Goal: Information Seeking & Learning: Learn about a topic

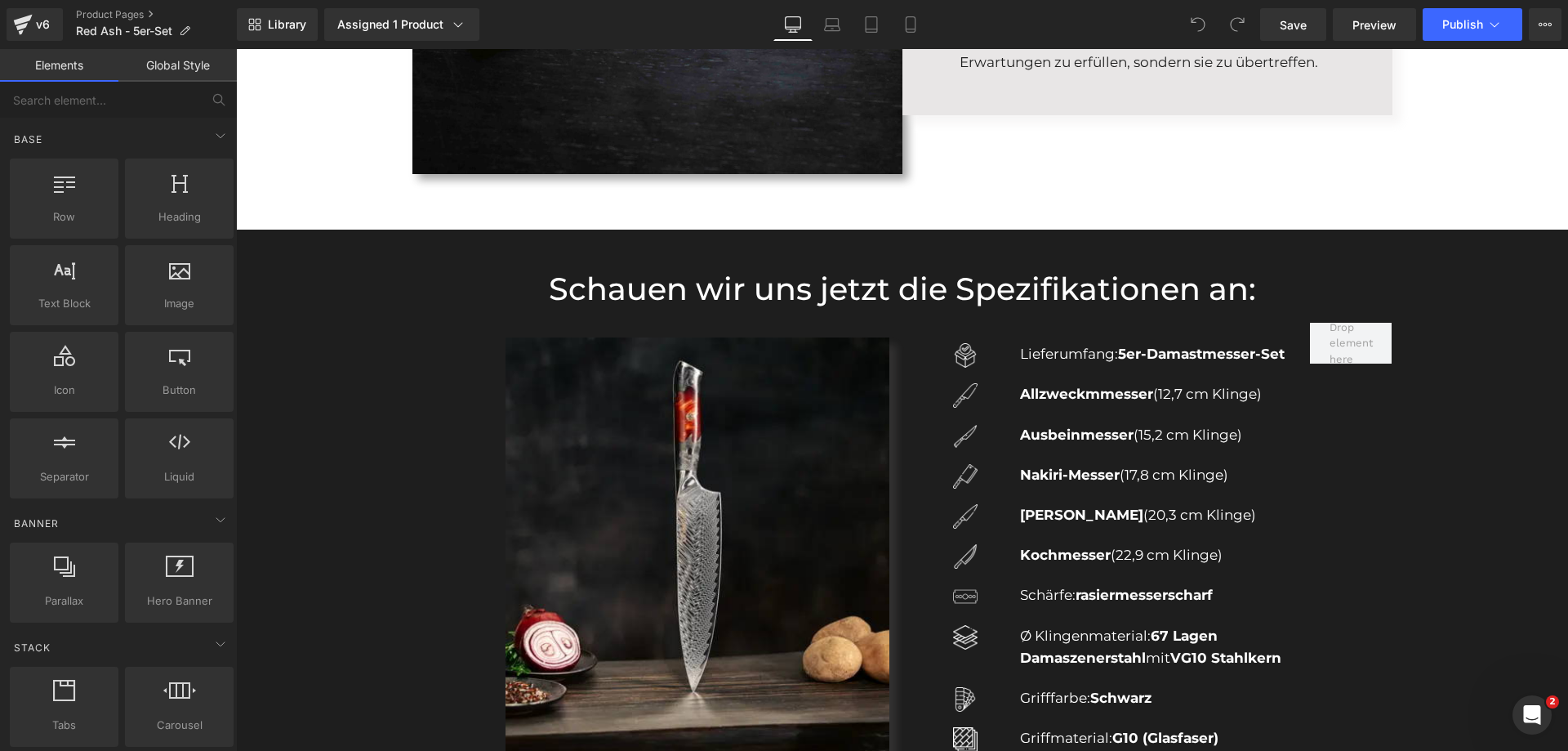
scroll to position [3268, 0]
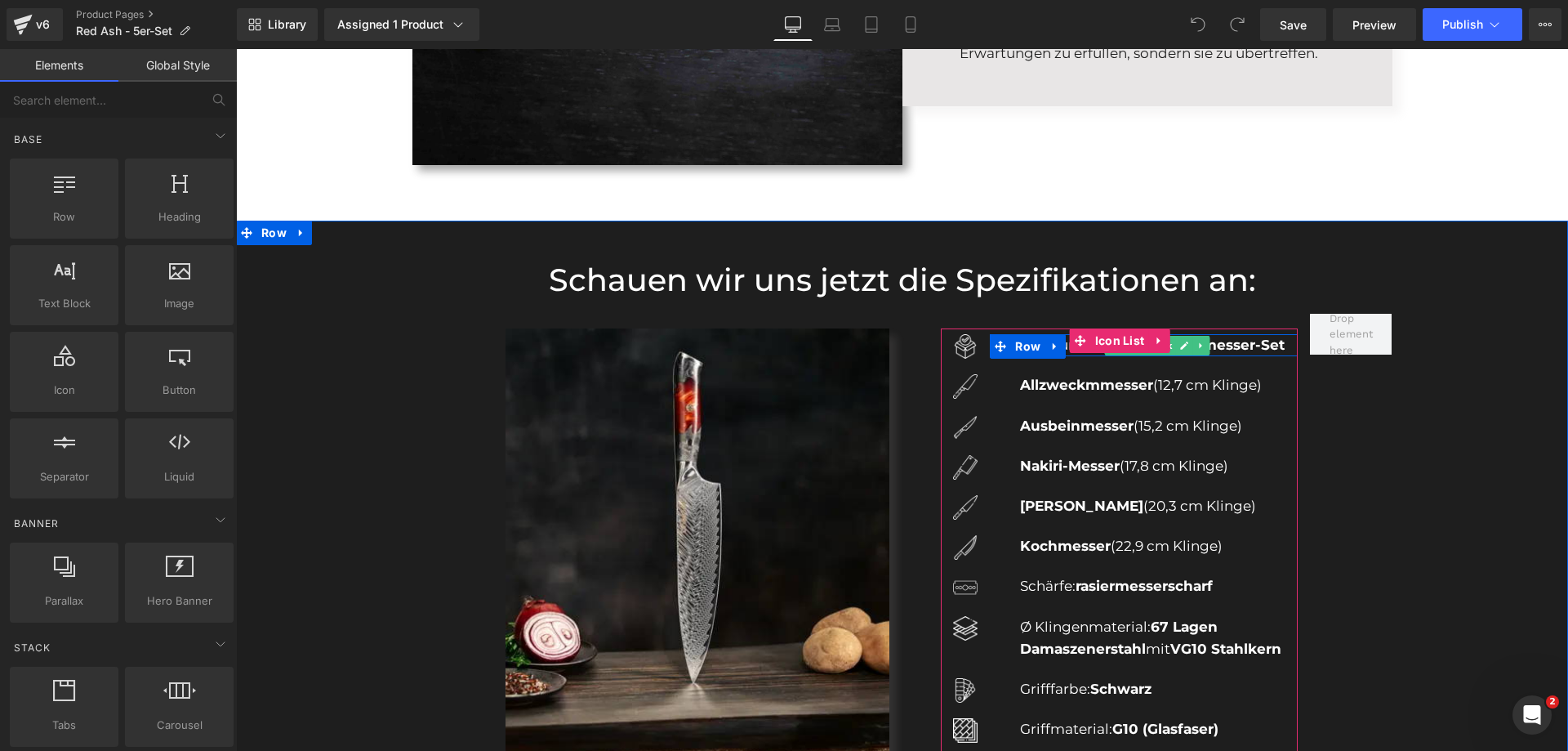
click at [1225, 344] on strong "5er-Damastmesser-Set" at bounding box center [1201, 344] width 167 height 16
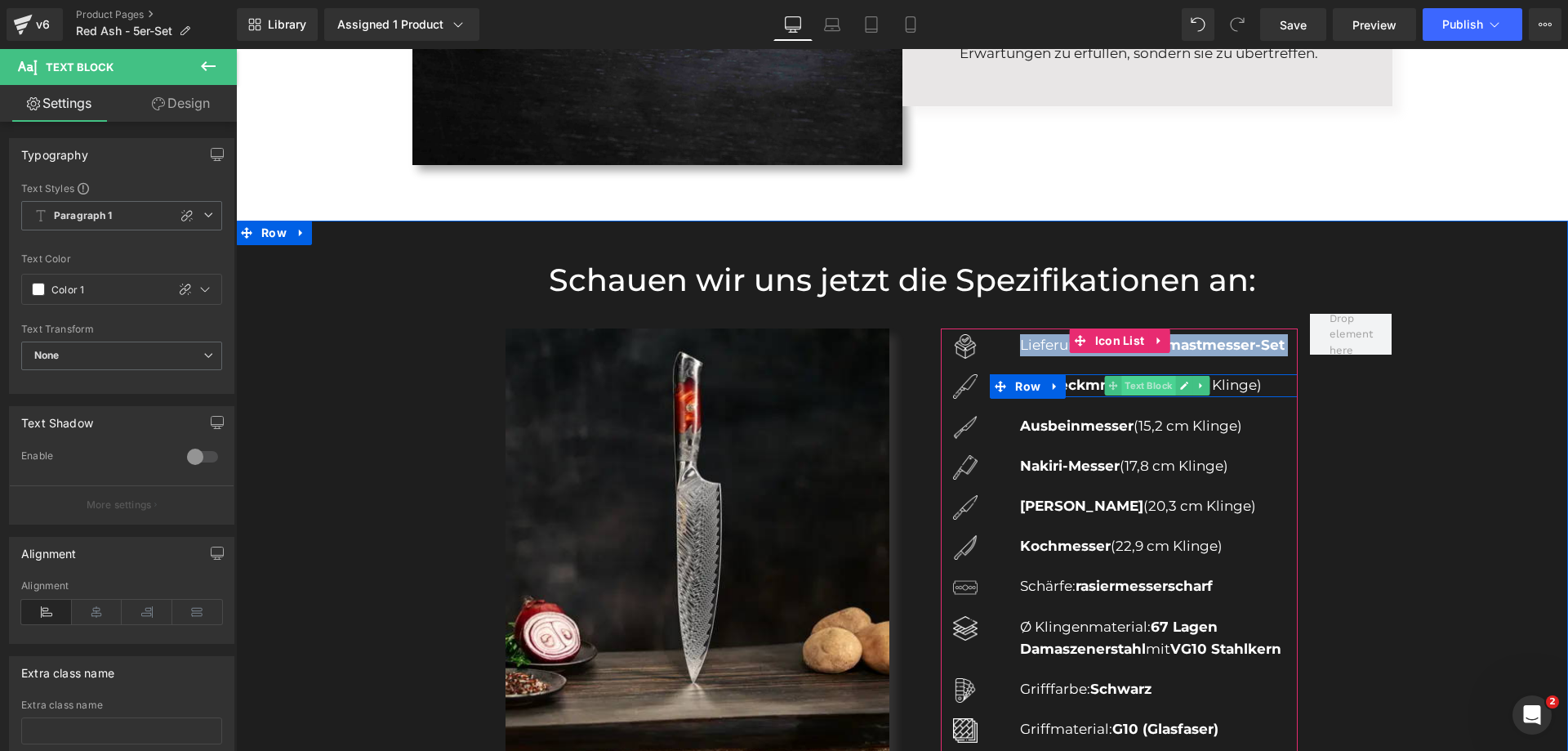
click at [1138, 386] on span "Text Block" at bounding box center [1148, 385] width 54 height 19
click at [1180, 386] on icon at bounding box center [1184, 386] width 8 height 8
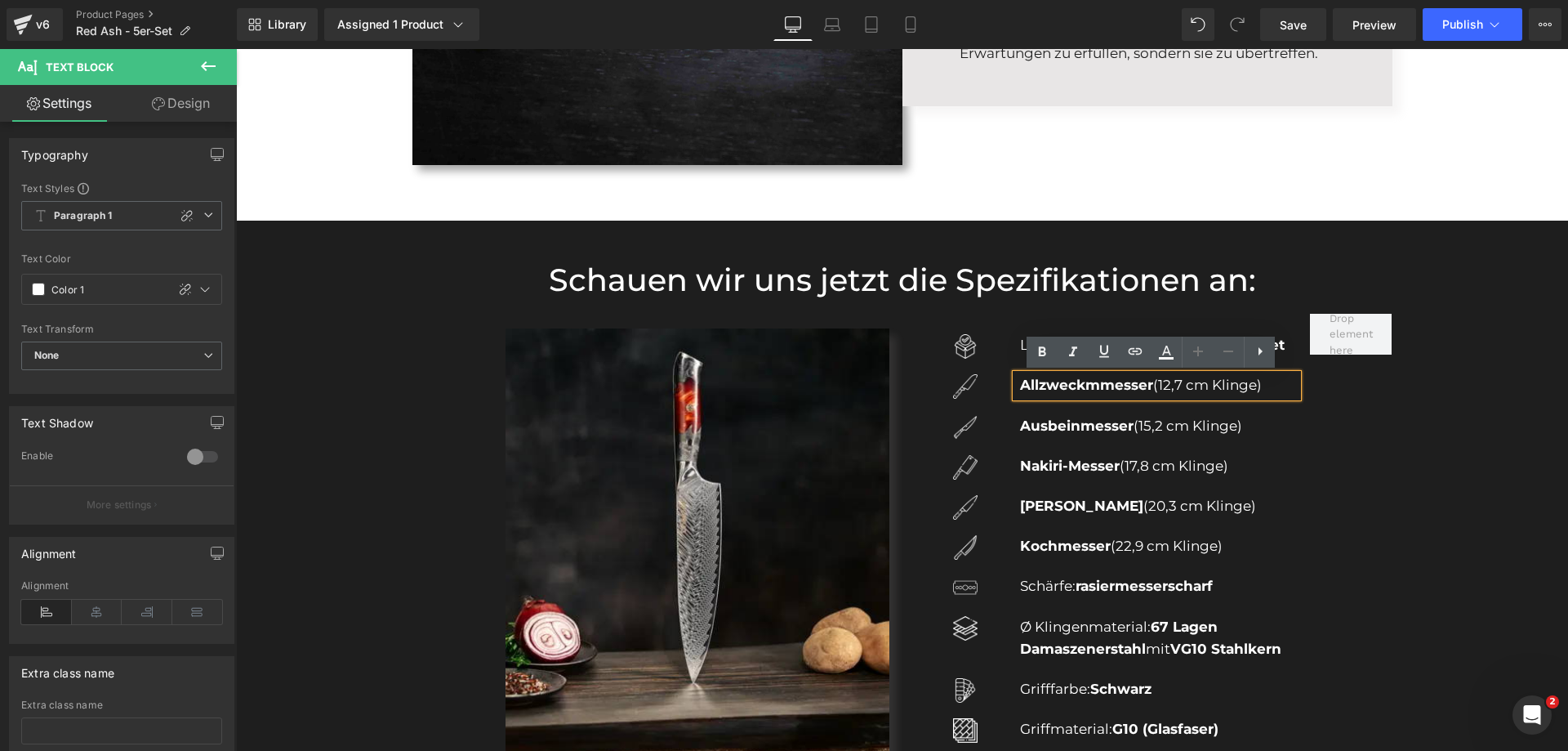
click at [1188, 388] on p "Allzweckmmesser (12,7 cm Klinge)" at bounding box center [1159, 385] width 278 height 22
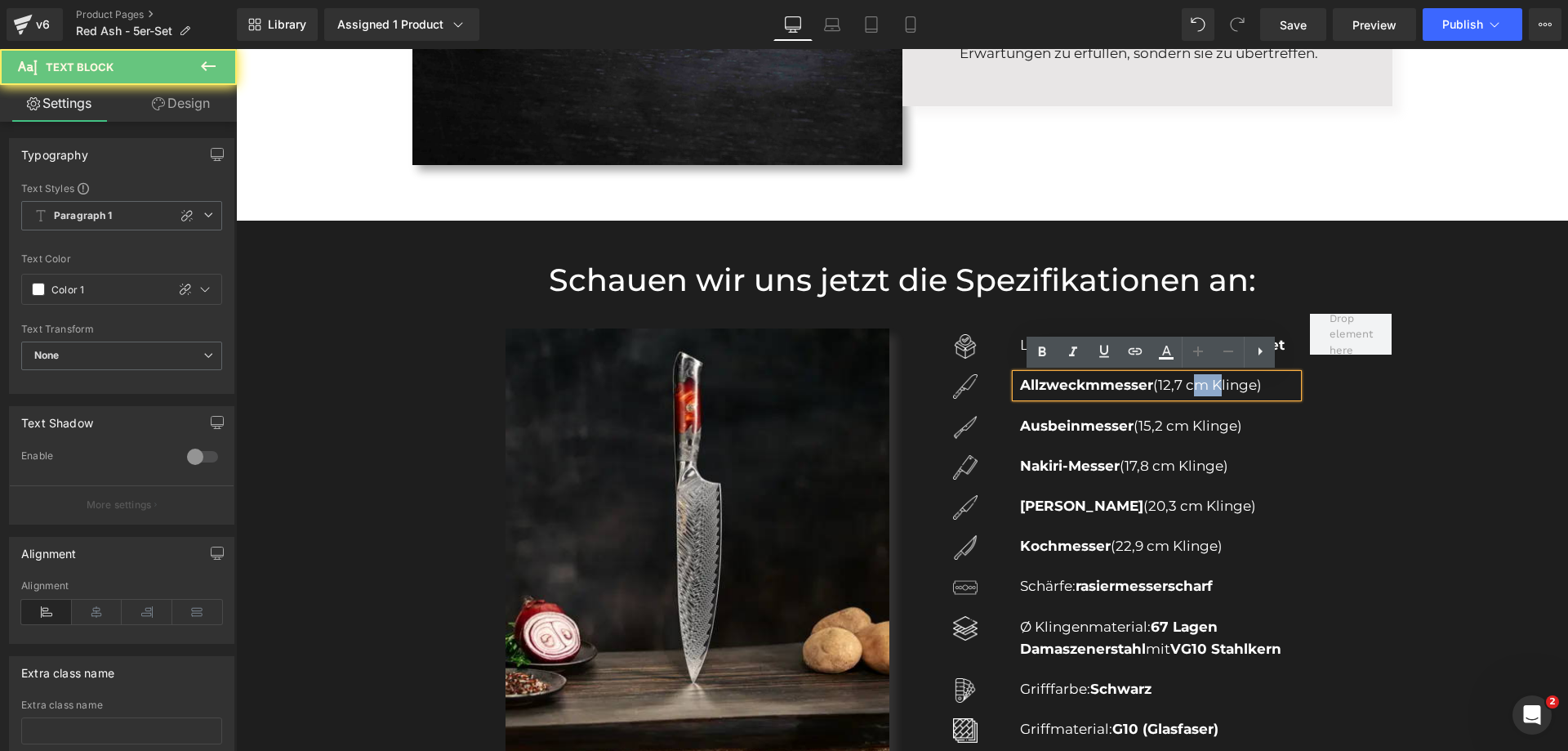
click at [1188, 388] on p "Allzweckmmesser (12,7 cm Klinge)" at bounding box center [1159, 385] width 278 height 22
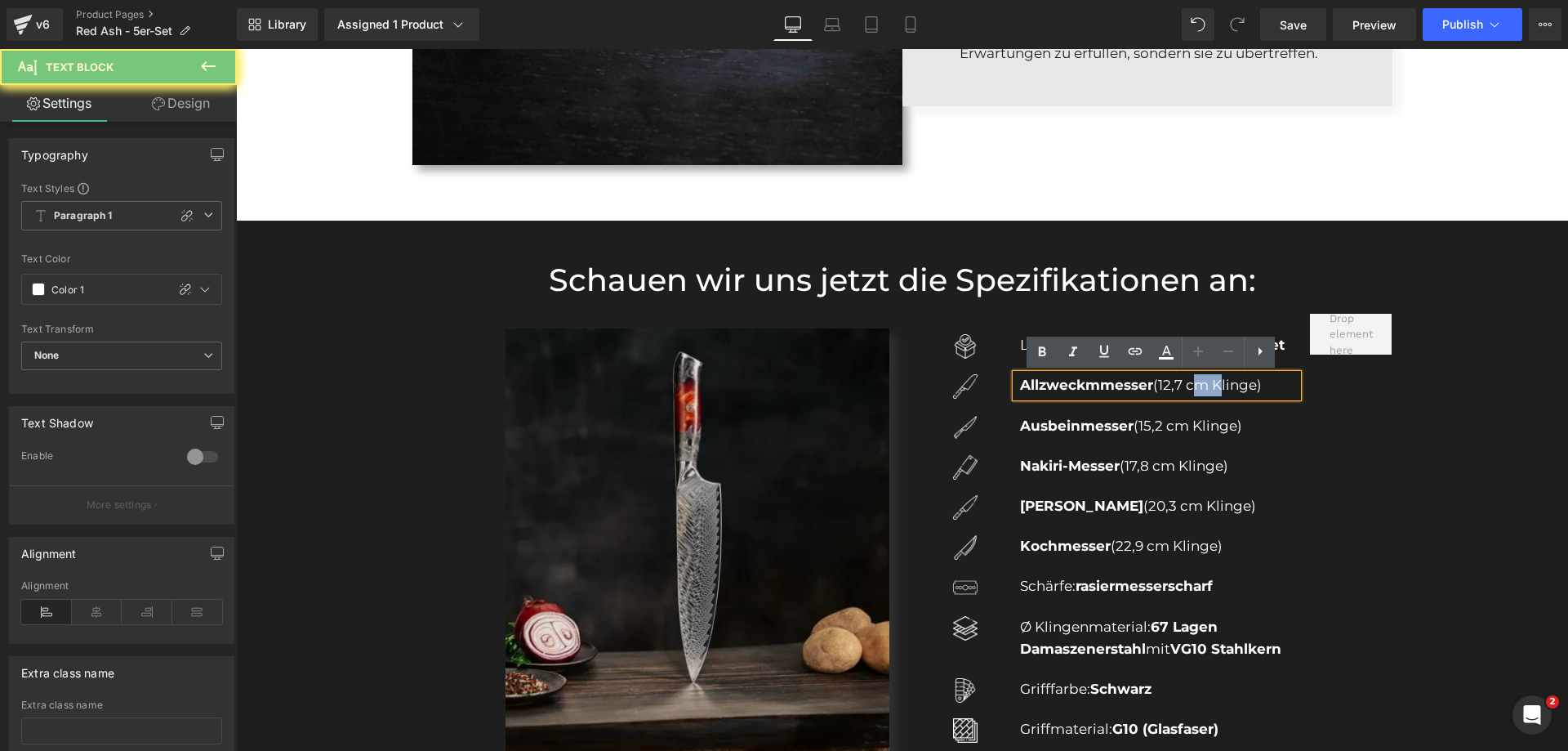
copy p "Allzweckmmesser (12,7 cm Klinge)"
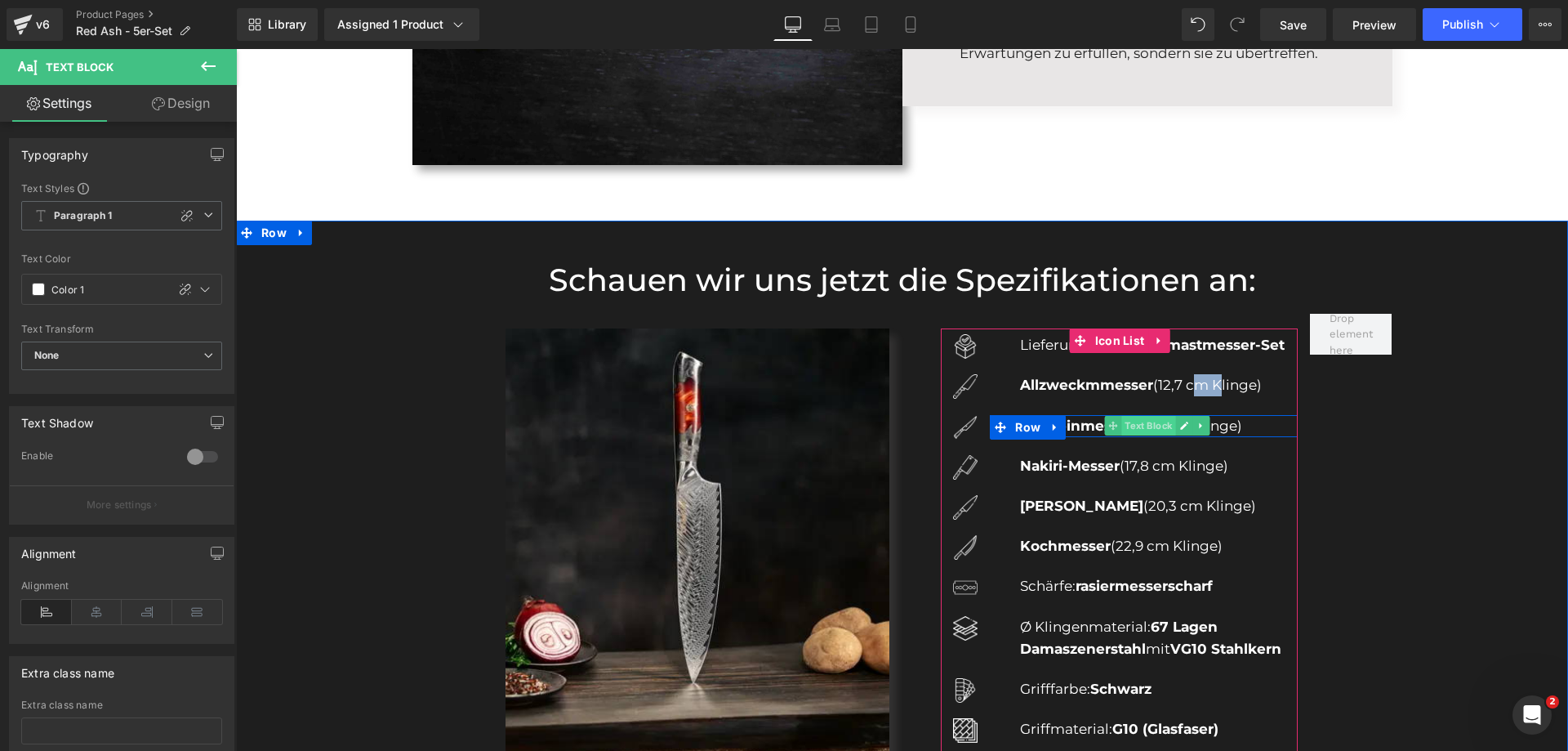
drag, startPoint x: 1128, startPoint y: 430, endPoint x: 1143, endPoint y: 428, distance: 15.1
click at [1128, 430] on span "Text Block" at bounding box center [1148, 425] width 54 height 19
click at [1176, 428] on link at bounding box center [1184, 425] width 17 height 19
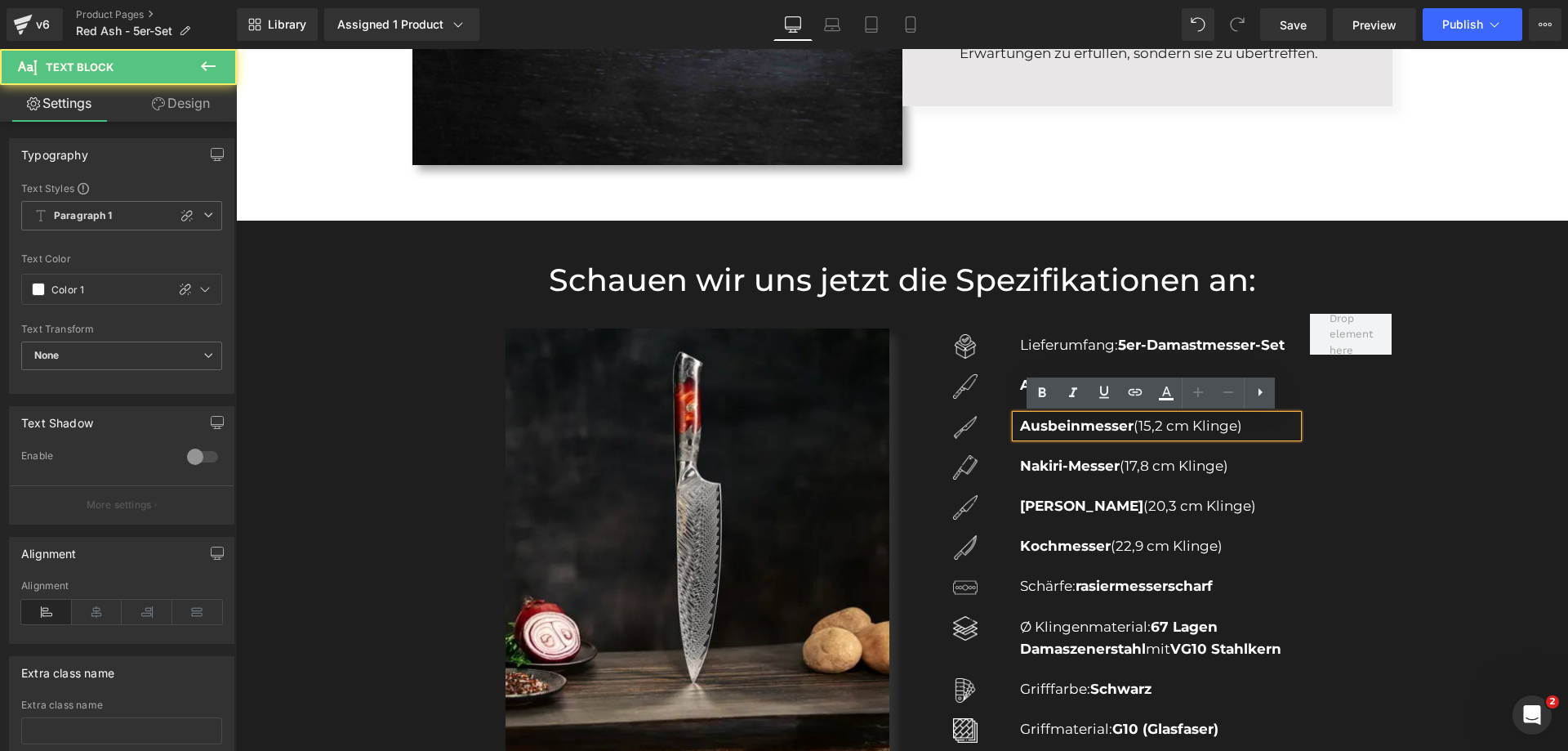
click at [1165, 429] on p "Ausbeinmesser (15,2 cm Klinge)" at bounding box center [1159, 426] width 278 height 22
copy p "Ausbeinmesser (15,2 cm Klinge)"
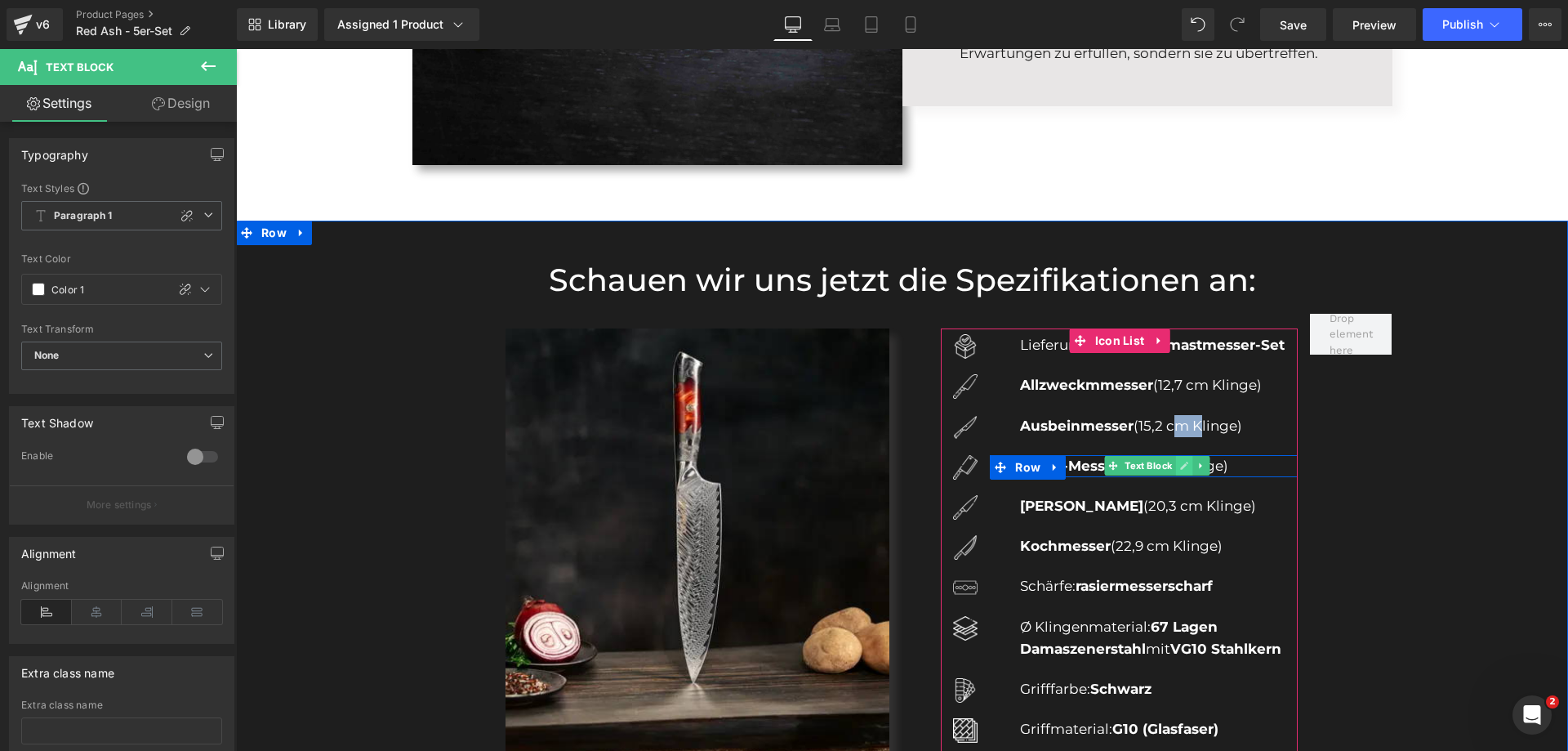
click at [1180, 466] on icon at bounding box center [1184, 466] width 9 height 10
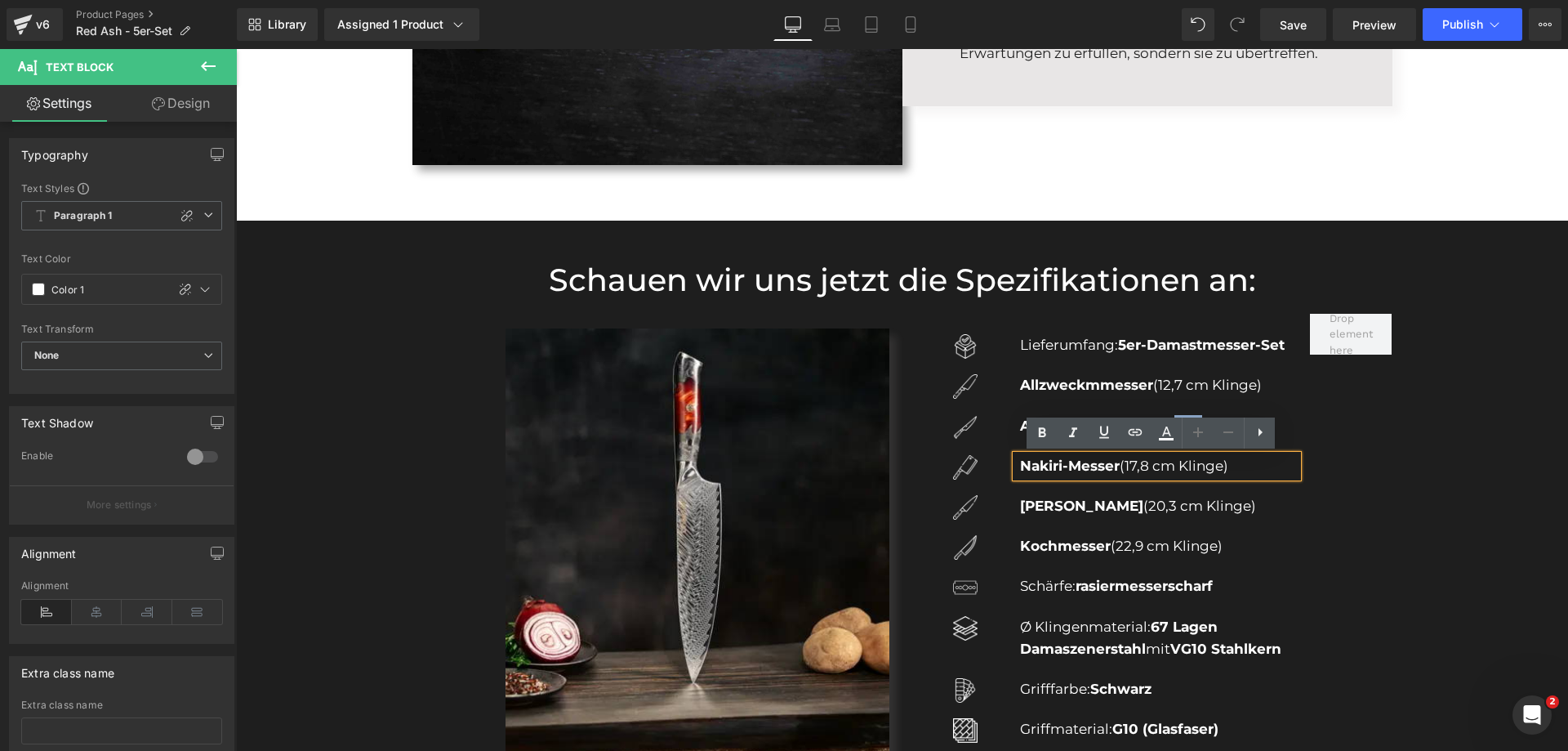
click at [1167, 471] on p "Nakiri-Messer (17,8 cm Klinge)" at bounding box center [1159, 466] width 278 height 22
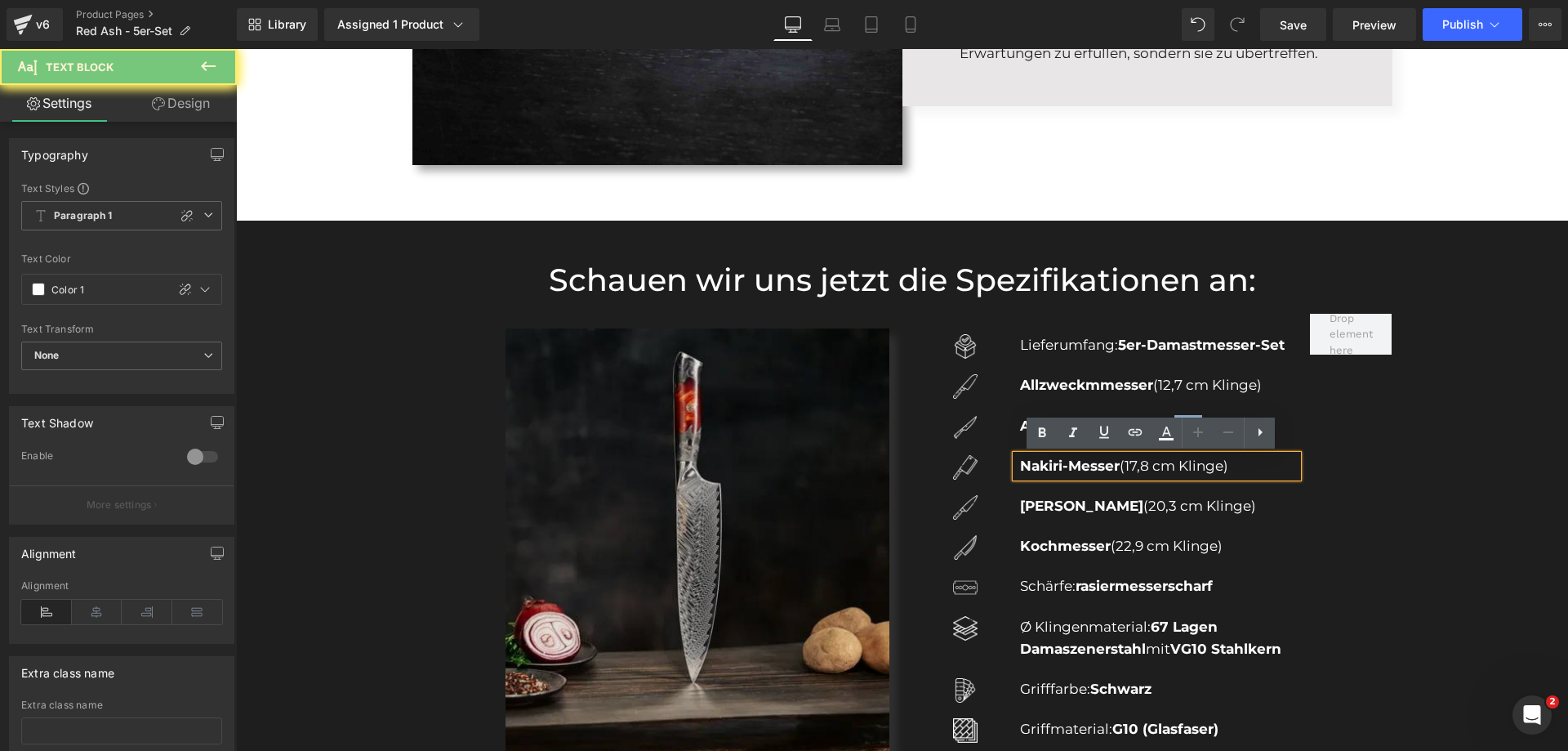
copy p "Nakiri-Messer (17,8 cm Klinge)"
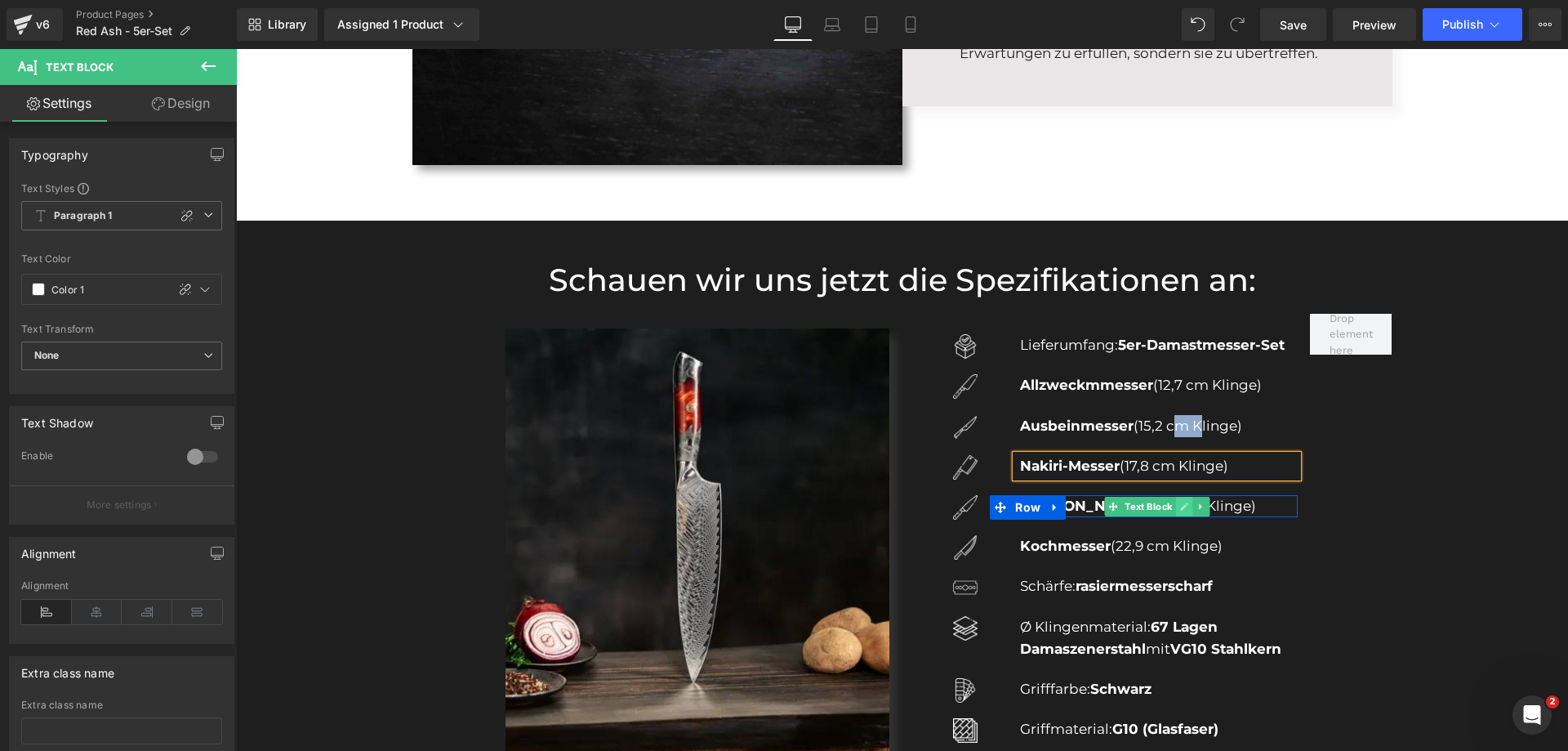
click at [1176, 503] on link at bounding box center [1184, 506] width 17 height 19
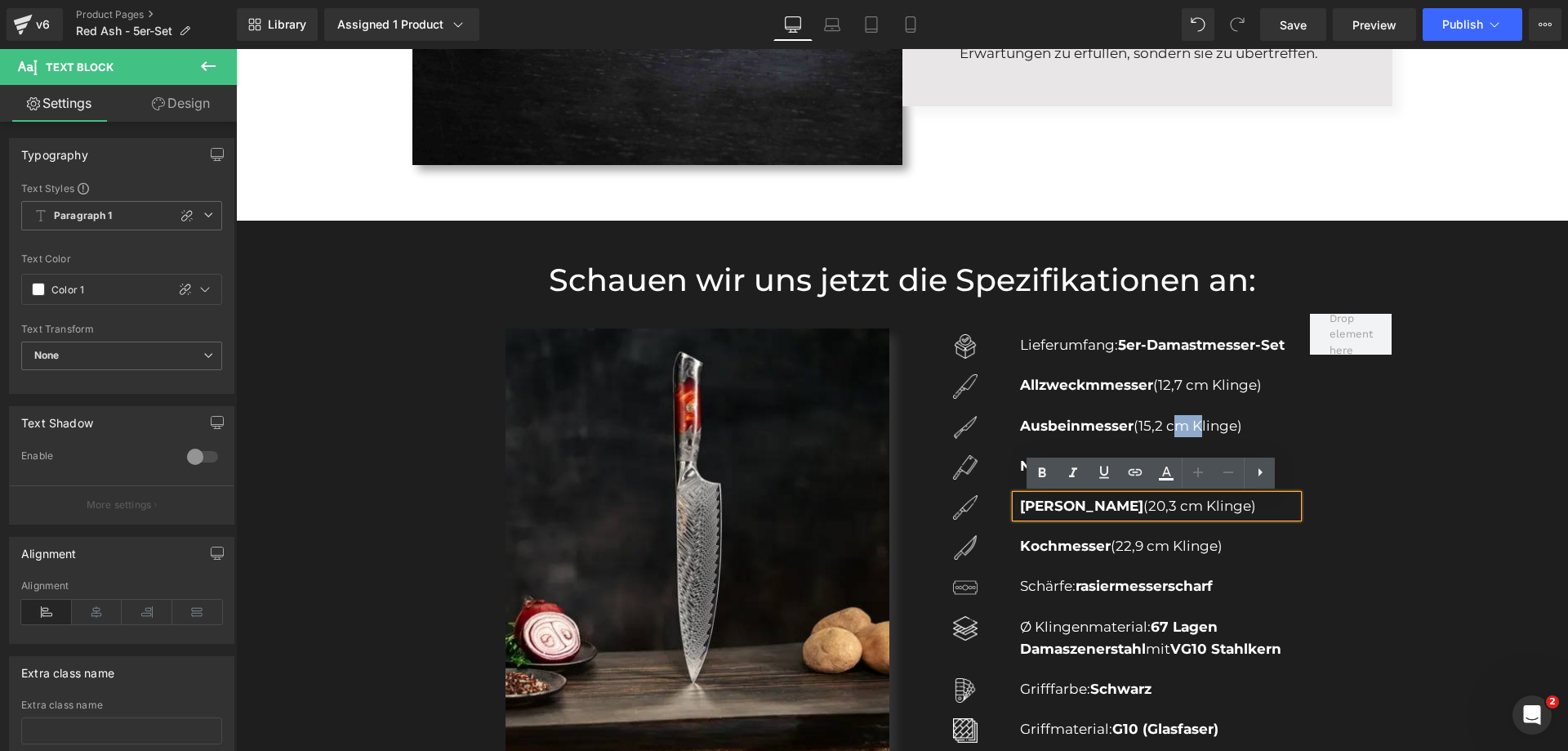
click at [1169, 506] on p "[PERSON_NAME] (20,3 cm Klinge)" at bounding box center [1159, 506] width 278 height 22
copy p "[PERSON_NAME] (20,3 cm Klinge)"
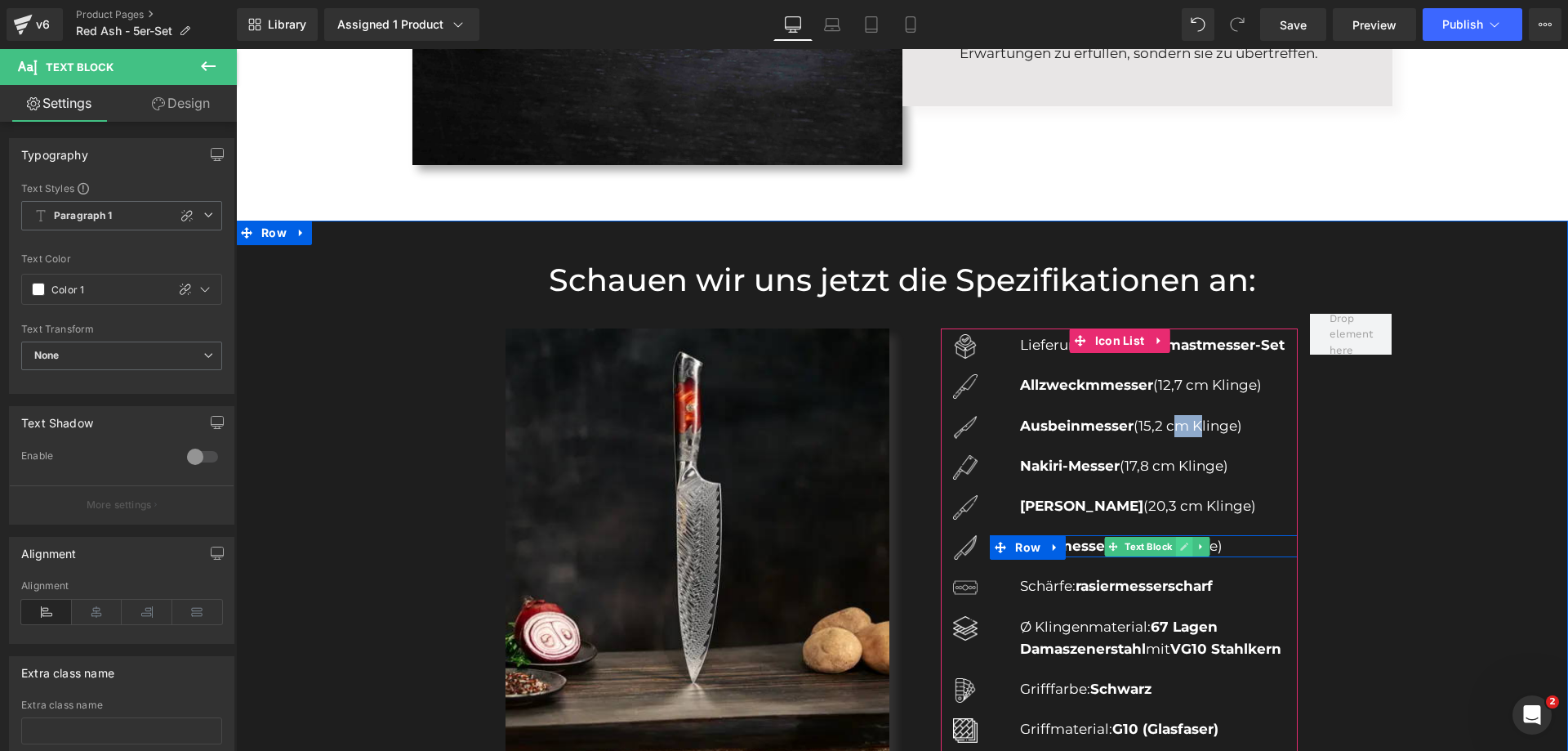
click at [1176, 546] on link at bounding box center [1184, 546] width 17 height 19
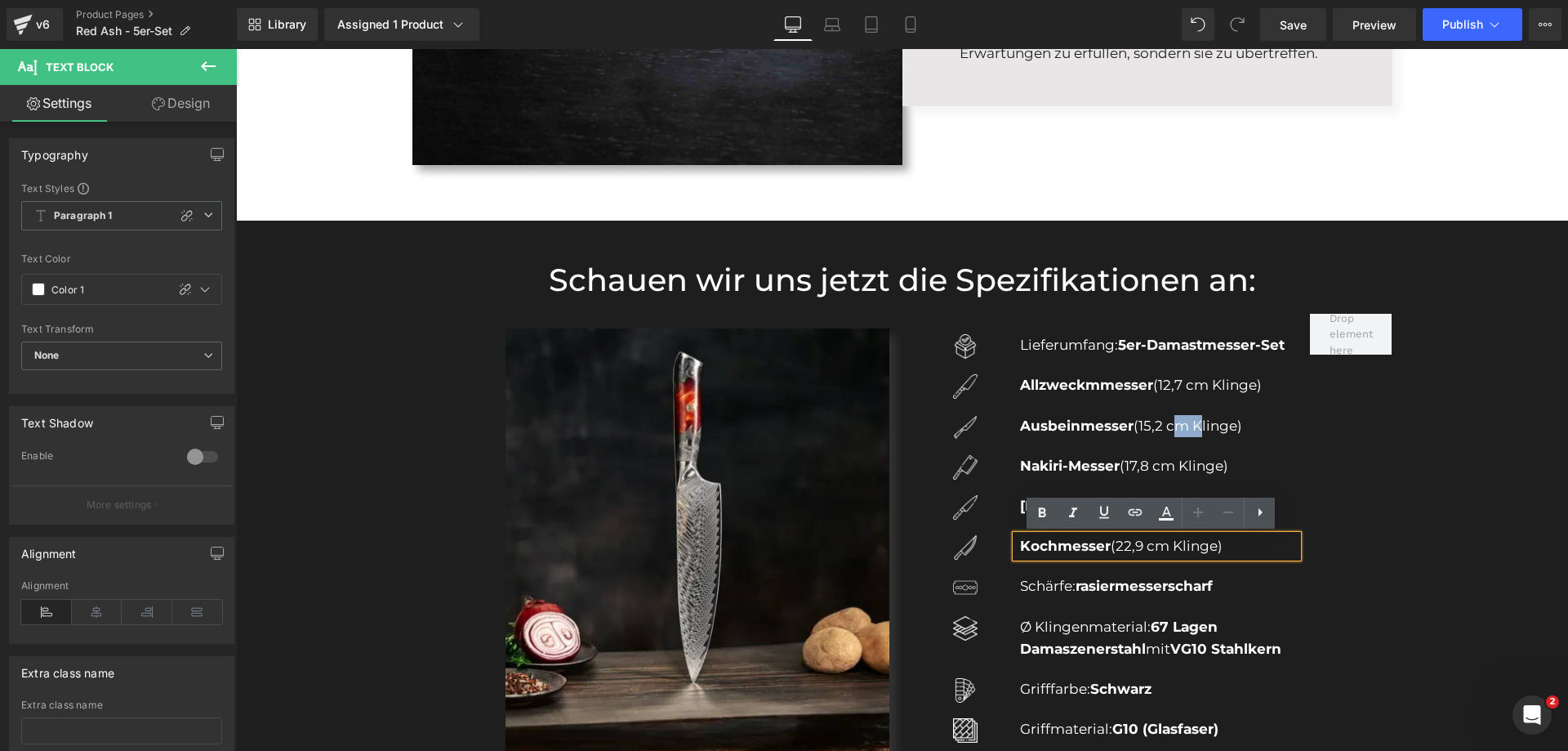
click at [1140, 546] on p "Kochmesser (22,9 cm Klinge)" at bounding box center [1159, 546] width 278 height 22
copy p "Kochmesser (22,9 cm Klinge)"
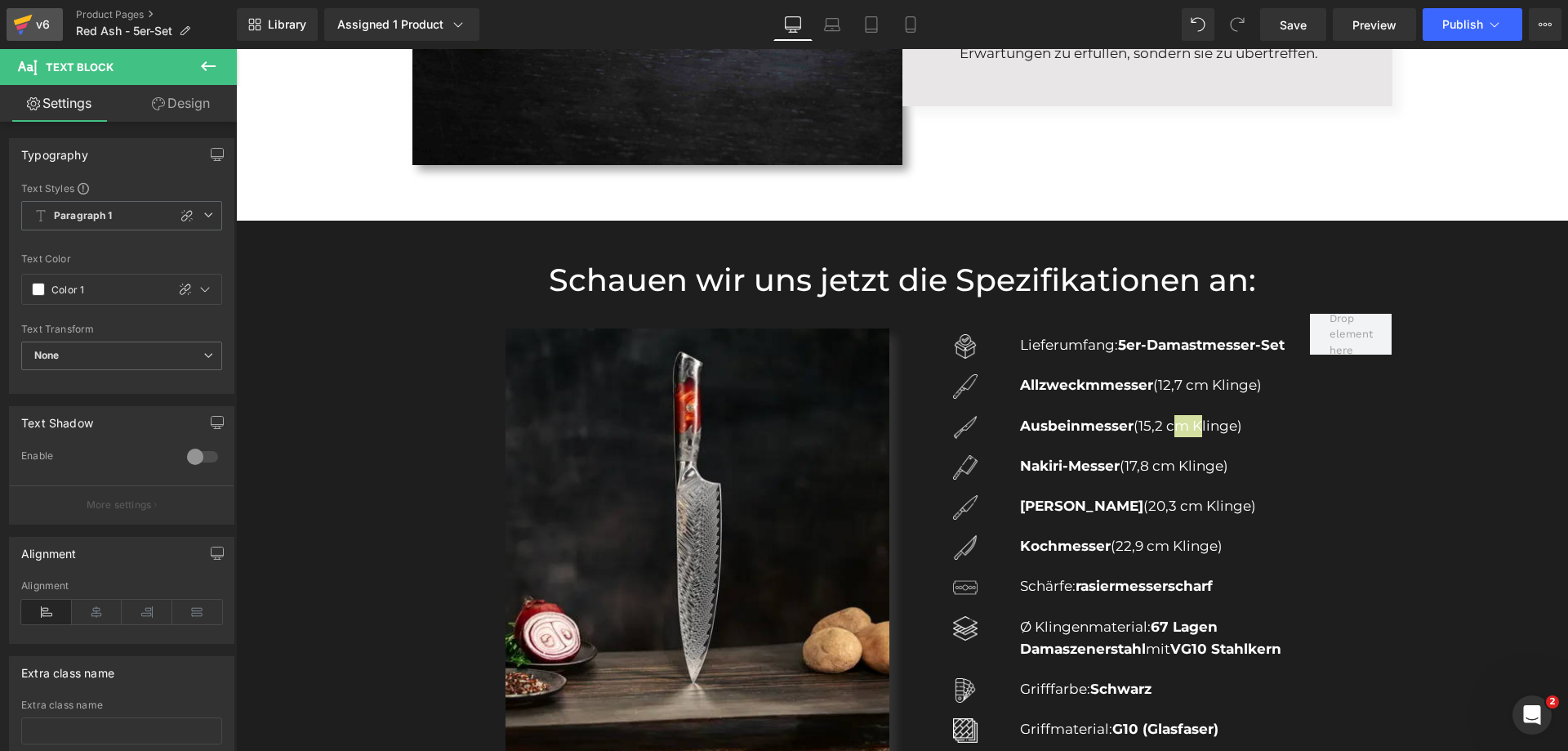
click at [45, 16] on div "v6" at bounding box center [43, 24] width 20 height 21
